Goal: Answer question/provide support: Share knowledge or assist other users

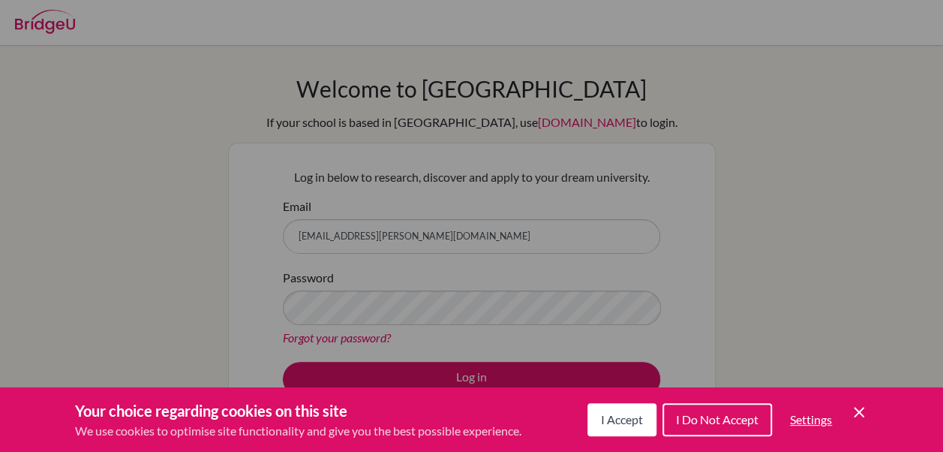
click at [614, 423] on span "I Accept" at bounding box center [622, 419] width 42 height 14
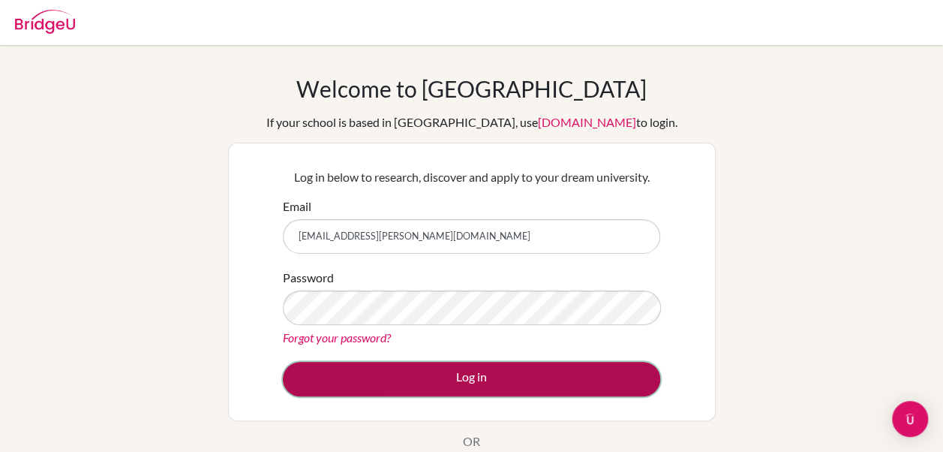
click at [512, 375] on button "Log in" at bounding box center [472, 379] width 378 height 35
click at [480, 375] on button "Log in" at bounding box center [472, 379] width 378 height 35
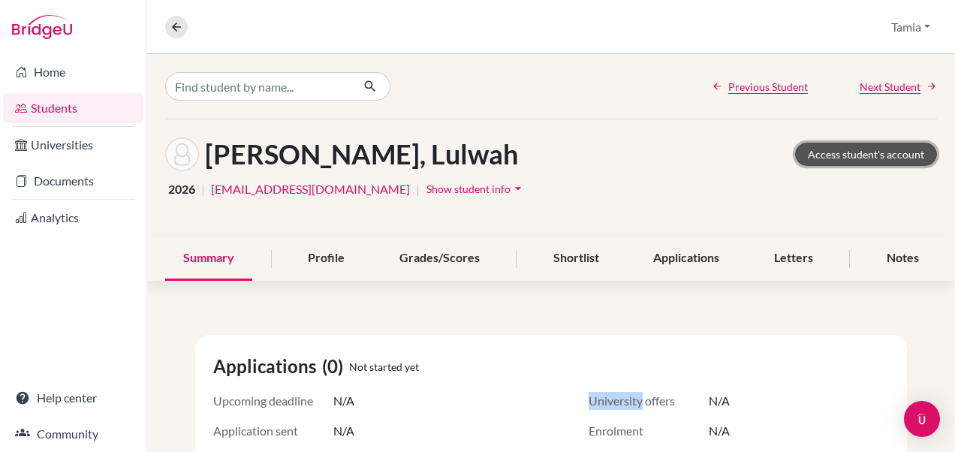
drag, startPoint x: 803, startPoint y: 168, endPoint x: 838, endPoint y: 156, distance: 36.6
click at [838, 156] on link "Access student's account" at bounding box center [866, 154] width 142 height 23
